Goal: Use online tool/utility: Utilize a website feature to perform a specific function

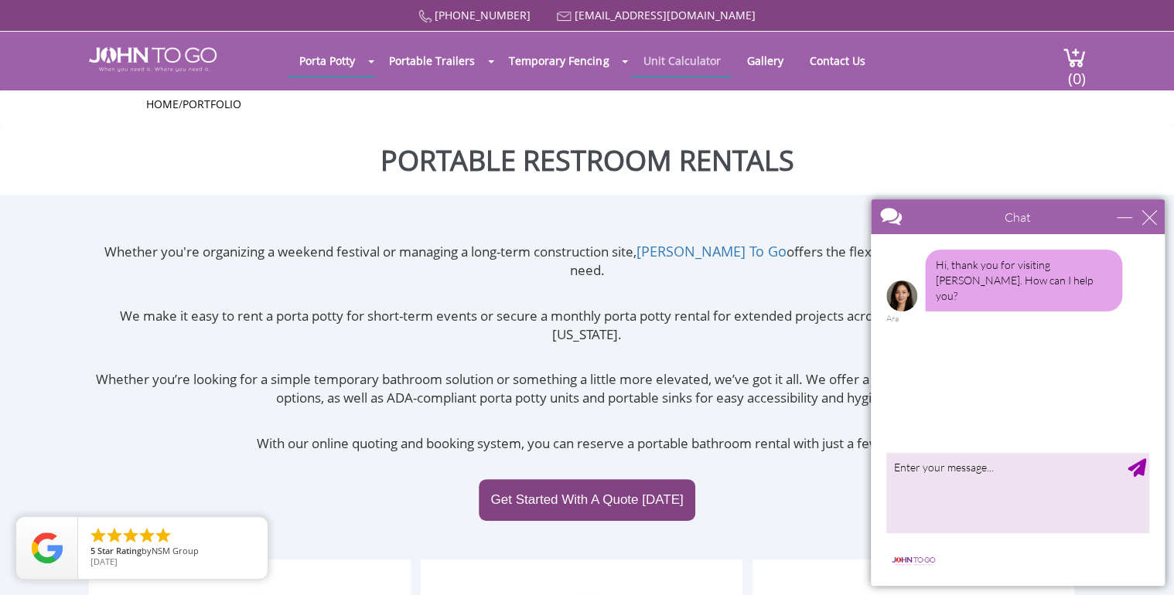
click at [663, 61] on link "Unit Calculator" at bounding box center [681, 61] width 101 height 30
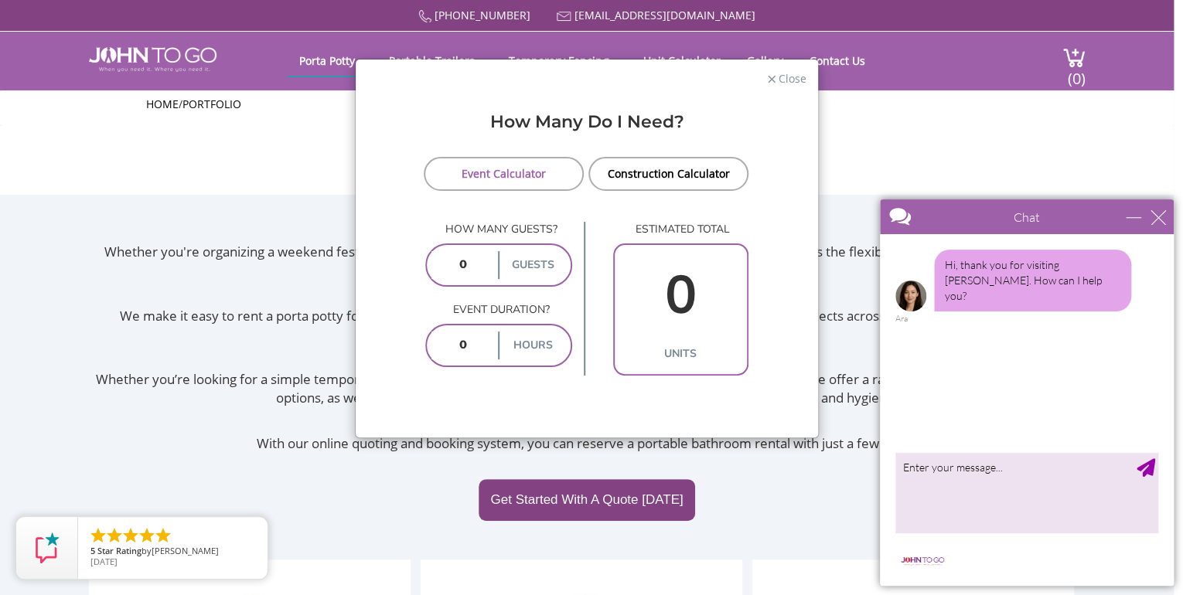
drag, startPoint x: 467, startPoint y: 261, endPoint x: 435, endPoint y: 269, distance: 32.6
click at [435, 269] on input "number" at bounding box center [463, 265] width 64 height 28
type input "5"
type input "40"
drag, startPoint x: 476, startPoint y: 343, endPoint x: 418, endPoint y: 350, distance: 58.4
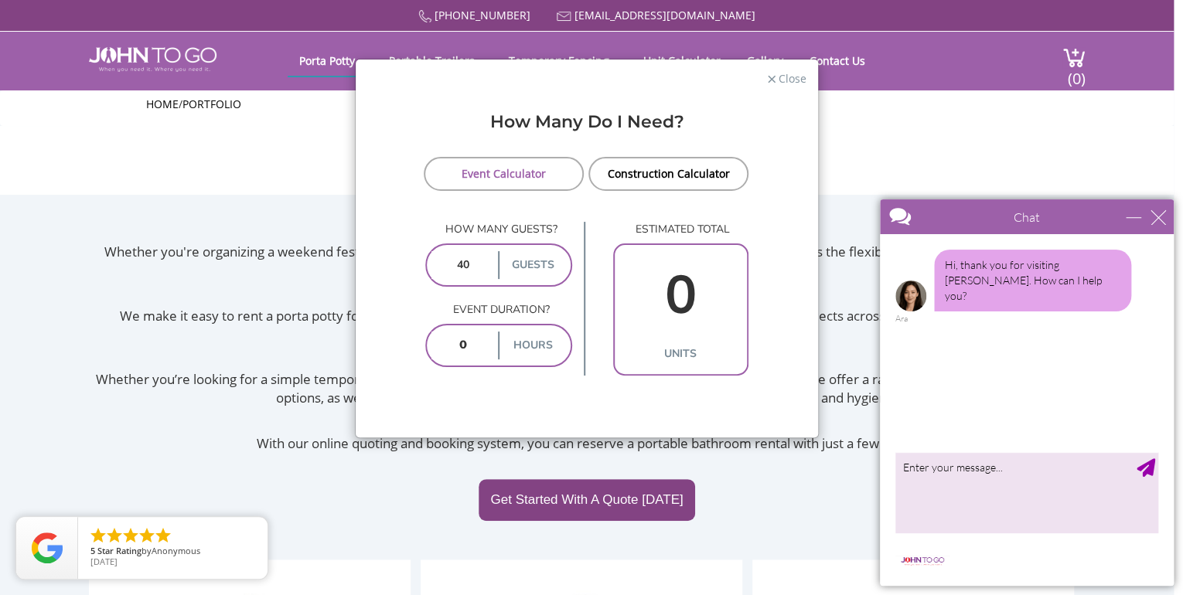
click at [418, 350] on form "Event Calculator Construction Calculator How many guests? 40 guests Event durat…" at bounding box center [586, 266] width 439 height 219
type input "6"
type input "2"
type input "5"
type input "2"
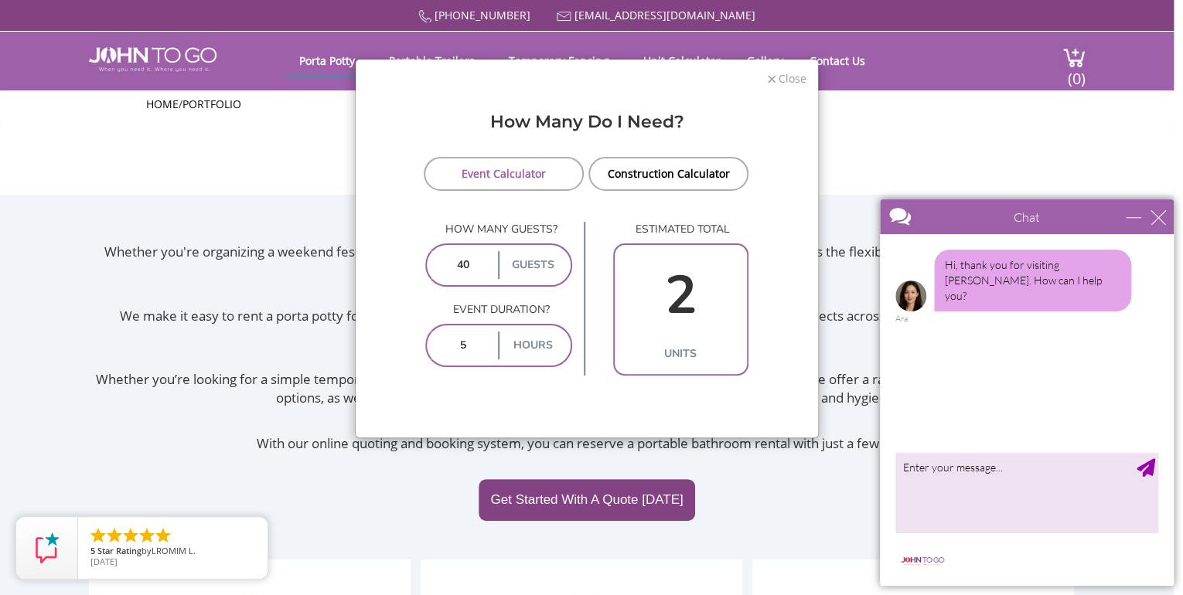
type input "5"
click at [785, 75] on span "Close" at bounding box center [791, 77] width 29 height 15
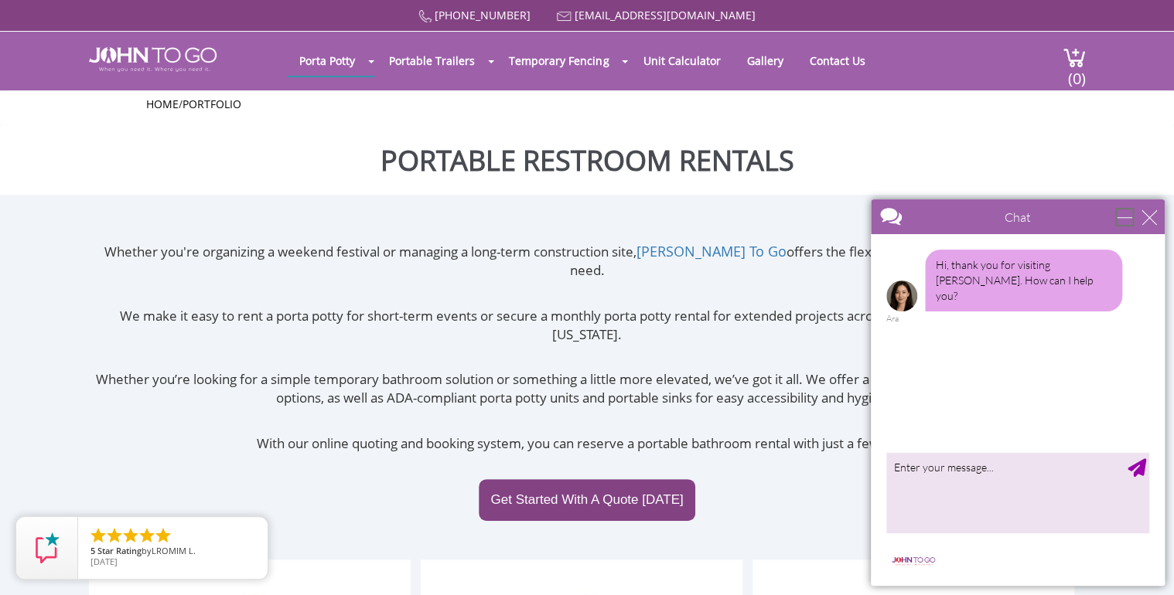
drag, startPoint x: 1139, startPoint y: 212, endPoint x: 2000, endPoint y: 401, distance: 881.2
click at [1132, 212] on div "minimize" at bounding box center [1124, 217] width 15 height 15
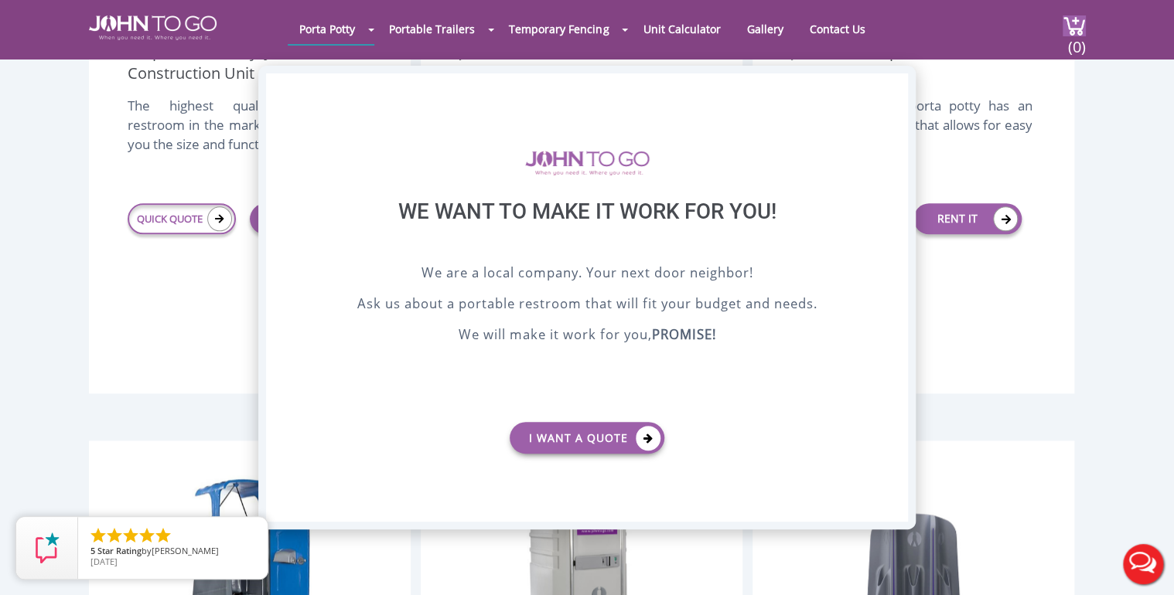
click at [891, 84] on div "X" at bounding box center [896, 86] width 24 height 26
